Goal: Transaction & Acquisition: Book appointment/travel/reservation

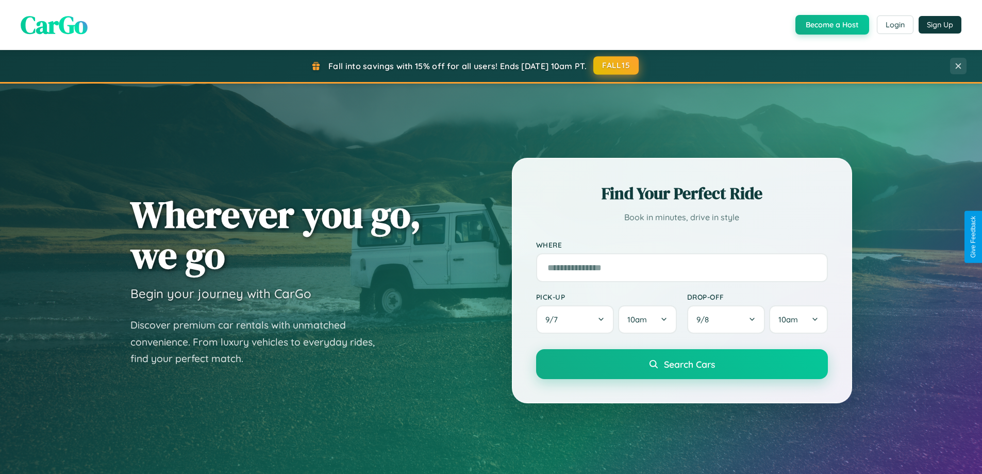
click at [616, 65] on button "FALL15" at bounding box center [615, 65] width 45 height 19
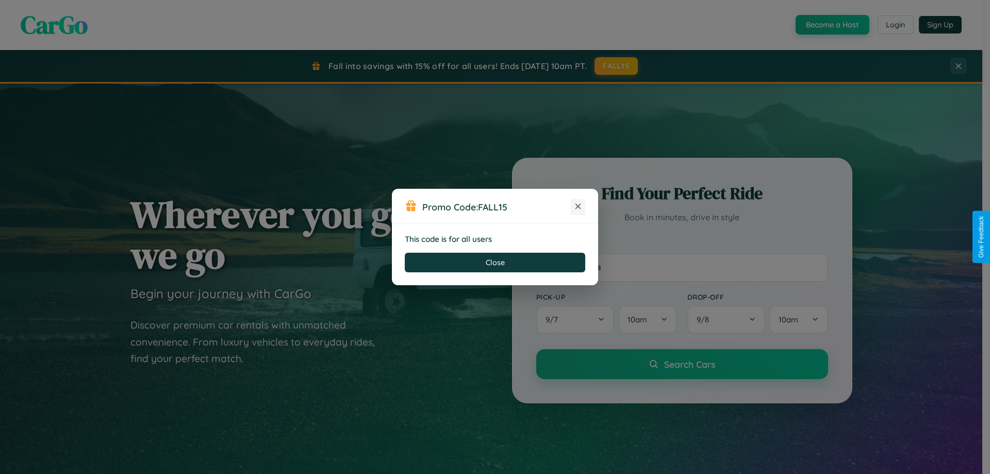
click at [578, 207] on icon at bounding box center [578, 206] width 10 height 10
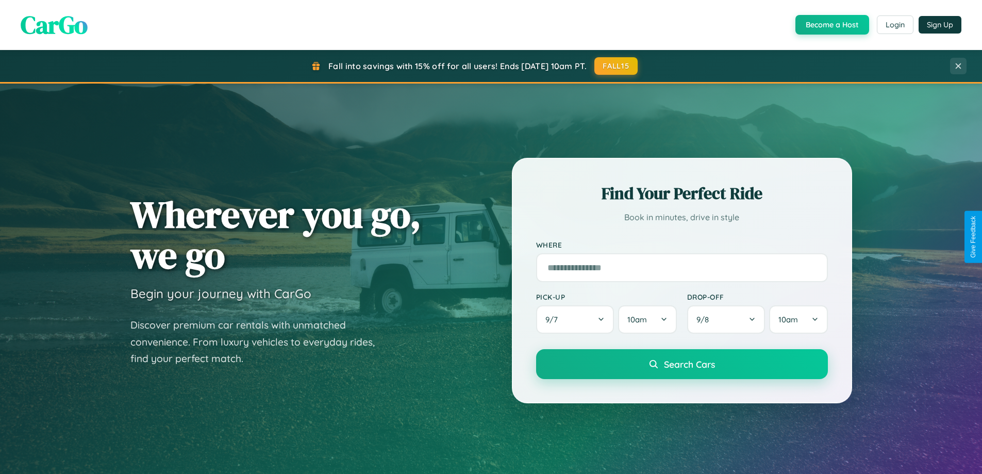
scroll to position [444, 0]
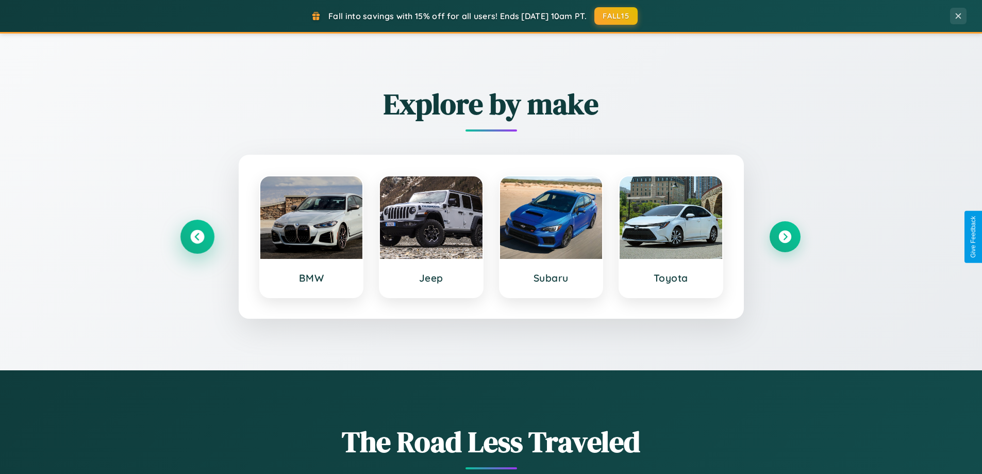
click at [197, 237] on icon at bounding box center [197, 237] width 14 height 14
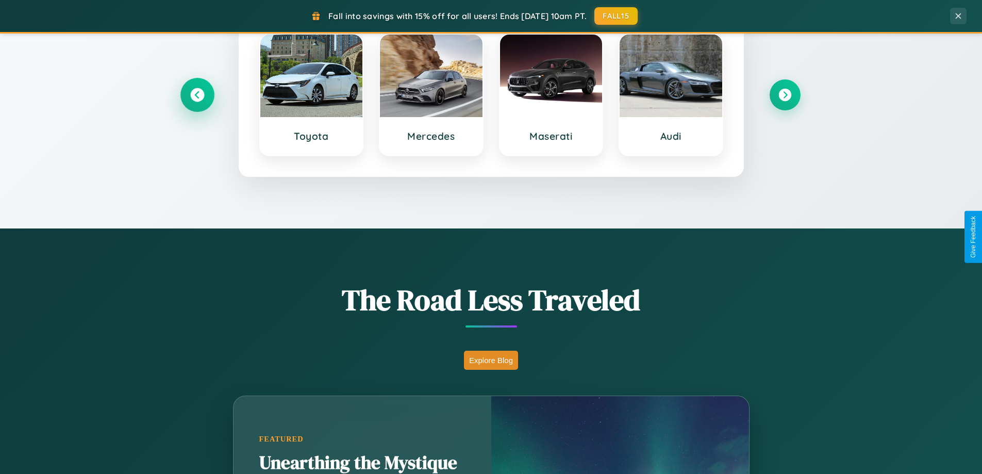
scroll to position [1656, 0]
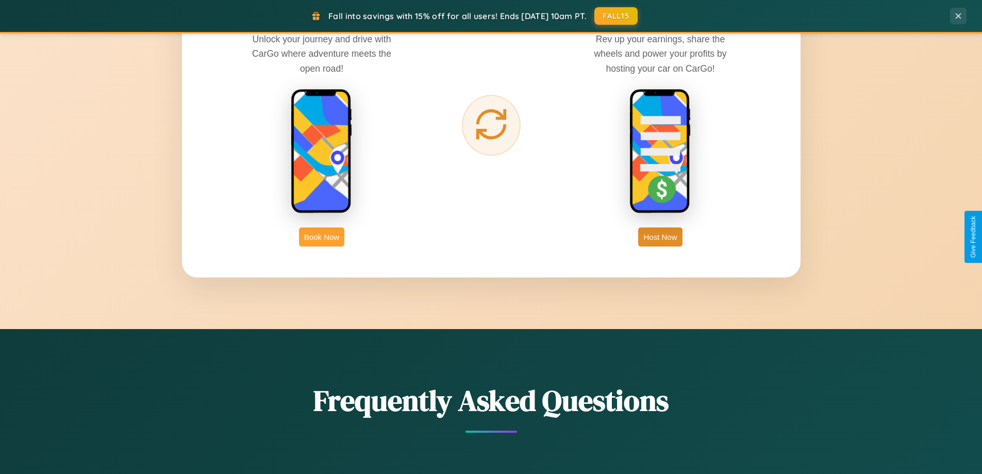
click at [322, 237] on button "Book Now" at bounding box center [321, 236] width 45 height 19
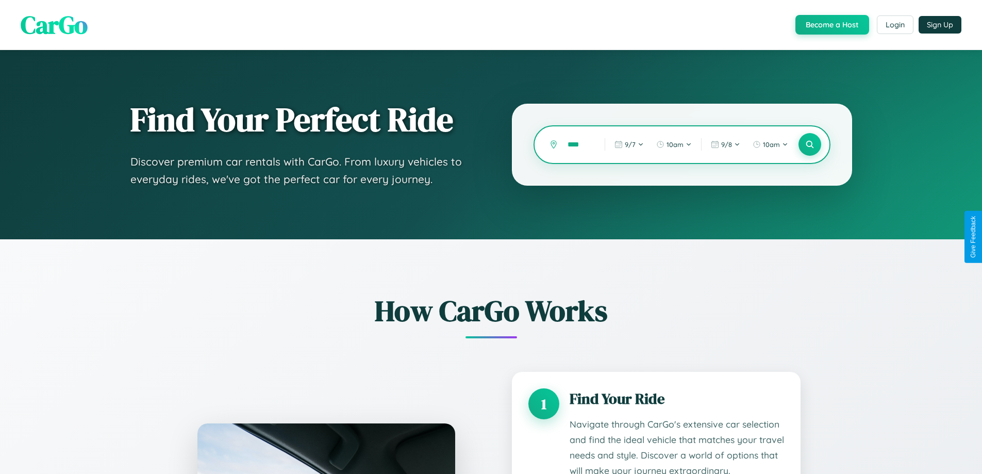
type input "*****"
